Goal: Book appointment/travel/reservation

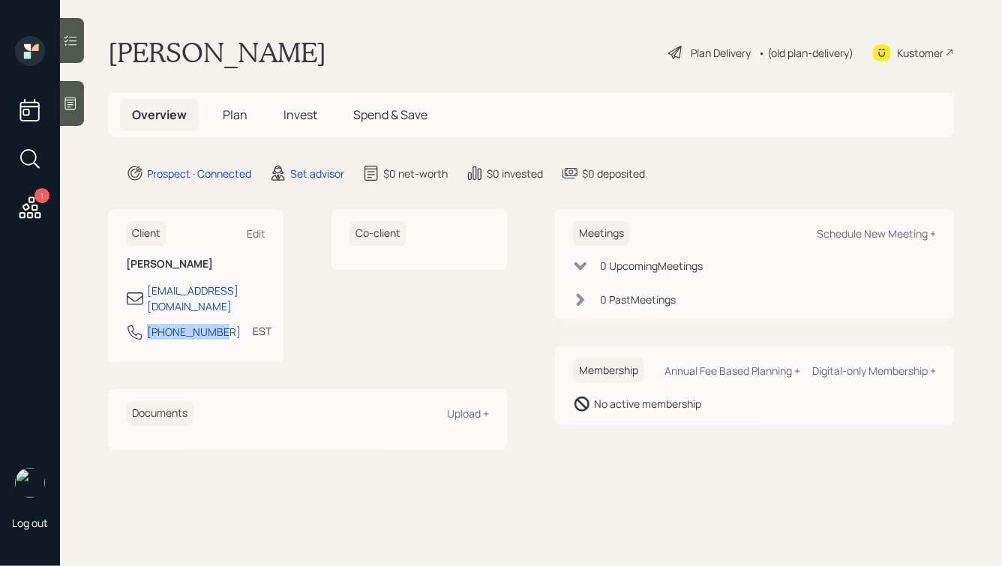
drag, startPoint x: 220, startPoint y: 316, endPoint x: 140, endPoint y: 318, distance: 79.5
click at [140, 323] on div "[PHONE_NUMBER] EST Currently 1:00 PM" at bounding box center [195, 336] width 139 height 27
copy div "[PHONE_NUMBER]"
click at [848, 234] on div "Schedule New Meeting +" at bounding box center [876, 233] width 119 height 14
select select "round-[PERSON_NAME]"
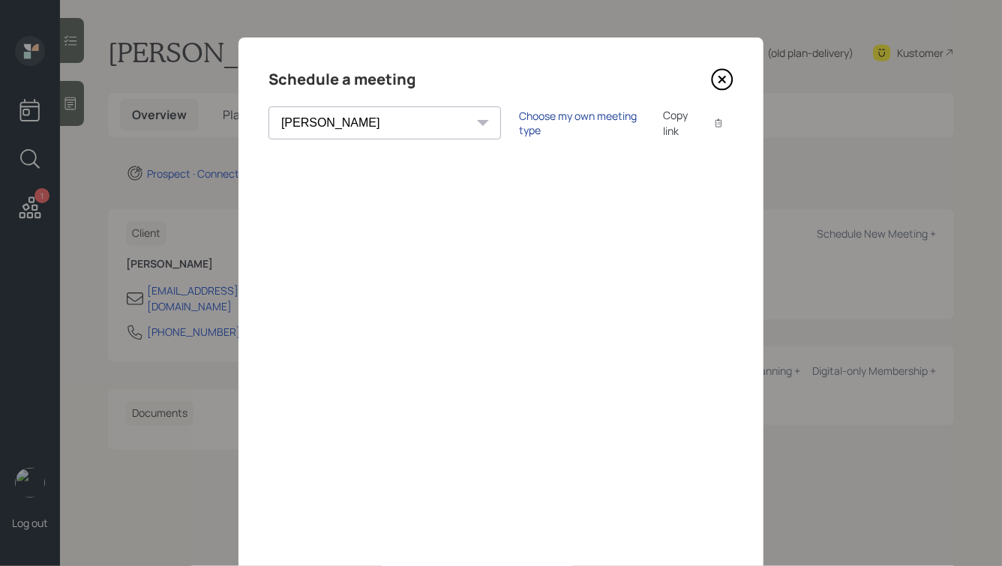
click at [519, 130] on div "Choose my own meeting type" at bounding box center [582, 123] width 126 height 28
click at [726, 81] on icon at bounding box center [722, 79] width 22 height 22
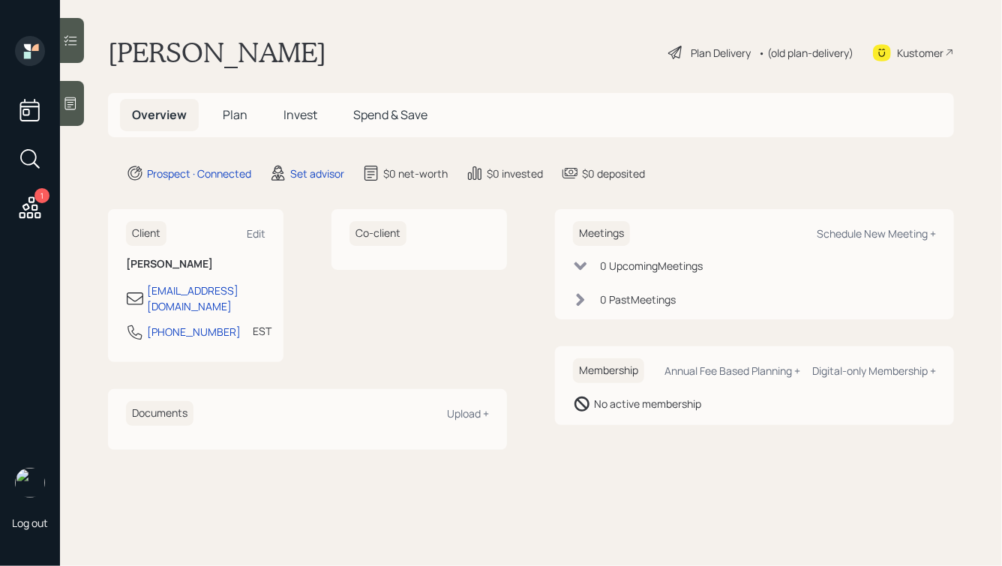
click at [42, 207] on icon at bounding box center [29, 207] width 27 height 27
